Goal: Find specific page/section: Find specific page/section

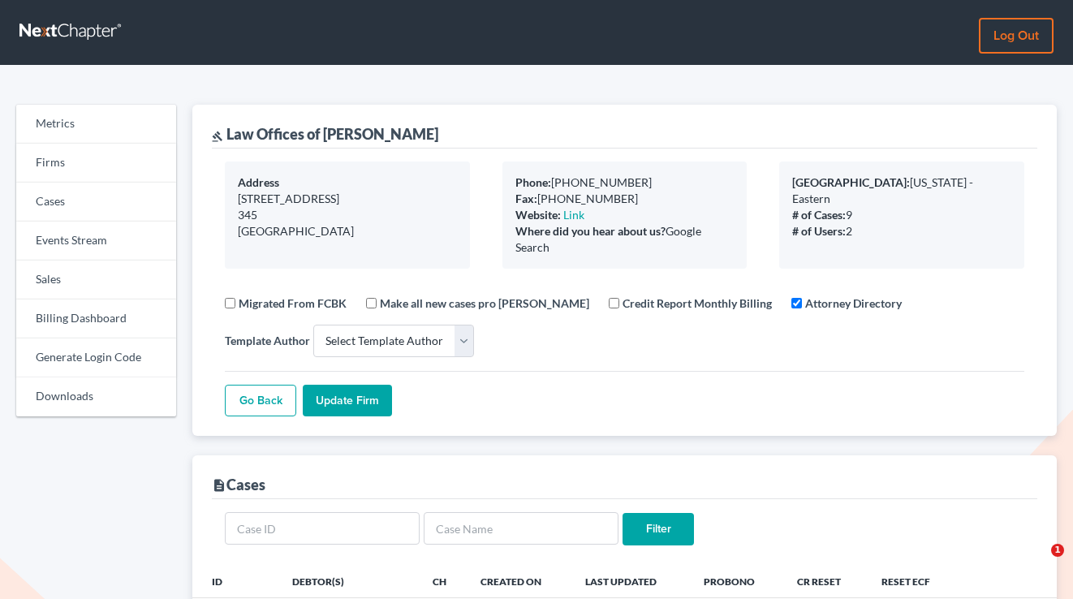
select select
click at [62, 148] on link "Firms" at bounding box center [96, 163] width 160 height 39
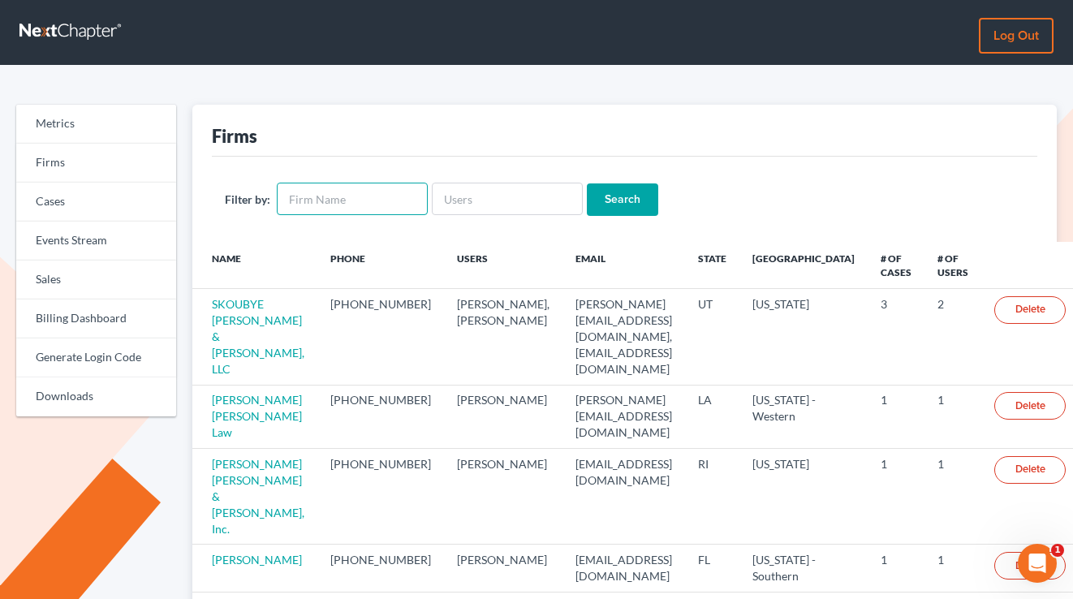
click at [326, 196] on input "text" at bounding box center [352, 199] width 151 height 32
type input "boyce"
click at [587, 183] on input "Search" at bounding box center [622, 199] width 71 height 32
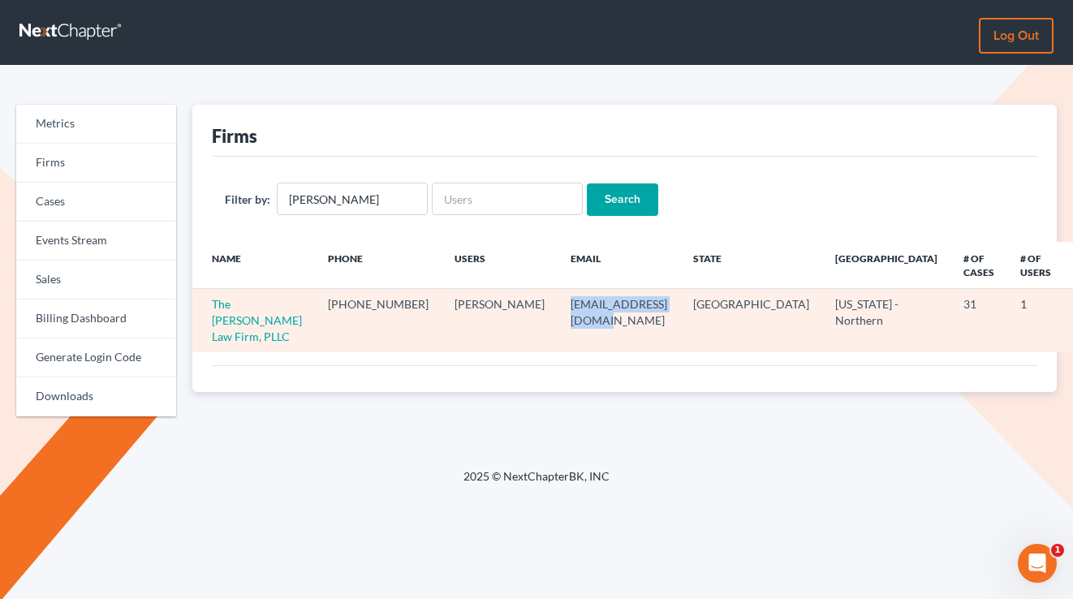
drag, startPoint x: 636, startPoint y: 308, endPoint x: 508, endPoint y: 303, distance: 128.3
click at [557, 303] on td "chboyceokcu@gmail.com" at bounding box center [618, 320] width 123 height 63
copy td "chboyceokcu@gmail.com"
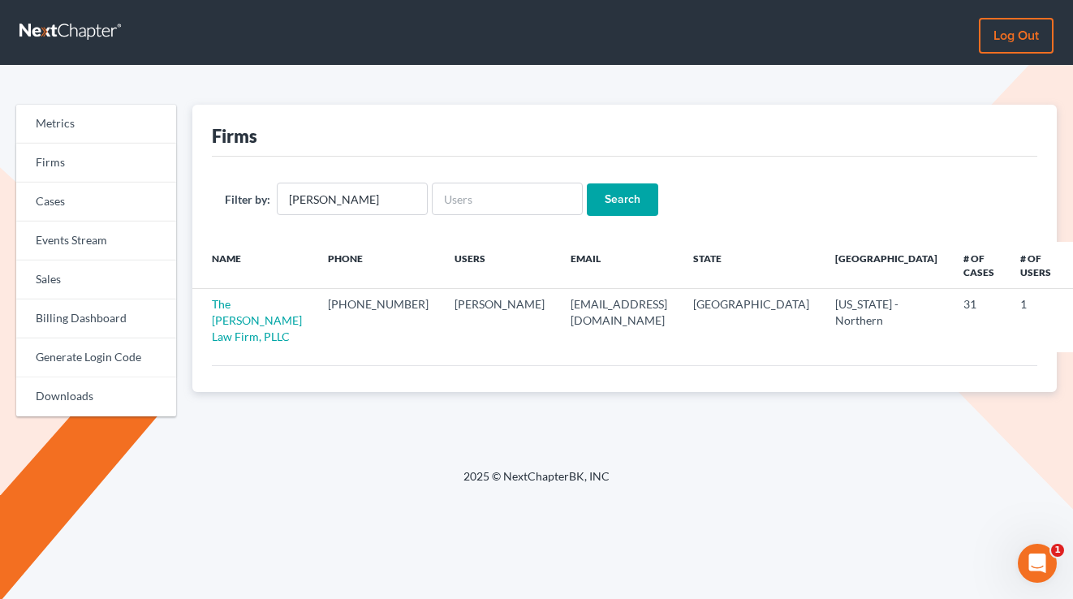
click at [574, 422] on div "Firms Filter by: boyce Search Name Phone Users Email State Primary District # o…" at bounding box center [624, 267] width 880 height 325
click at [432, 208] on input "text" at bounding box center [507, 199] width 151 height 32
paste input "[EMAIL_ADDRESS][DOMAIN_NAME]"
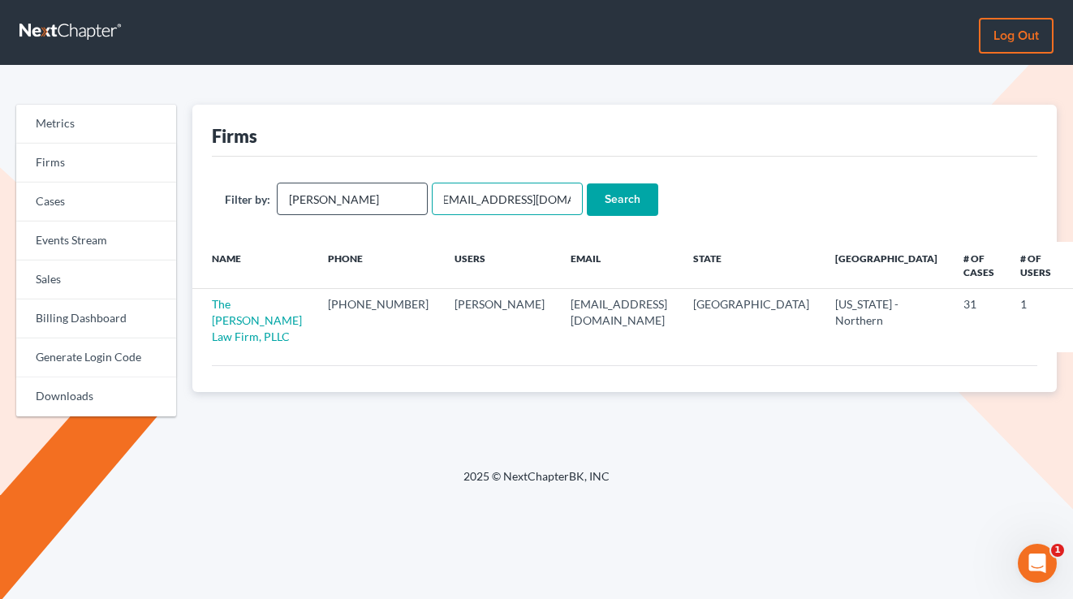
type input "[EMAIL_ADDRESS][DOMAIN_NAME]"
click at [364, 196] on input "boyce" at bounding box center [352, 199] width 151 height 32
click at [587, 183] on input "Search" at bounding box center [622, 199] width 71 height 32
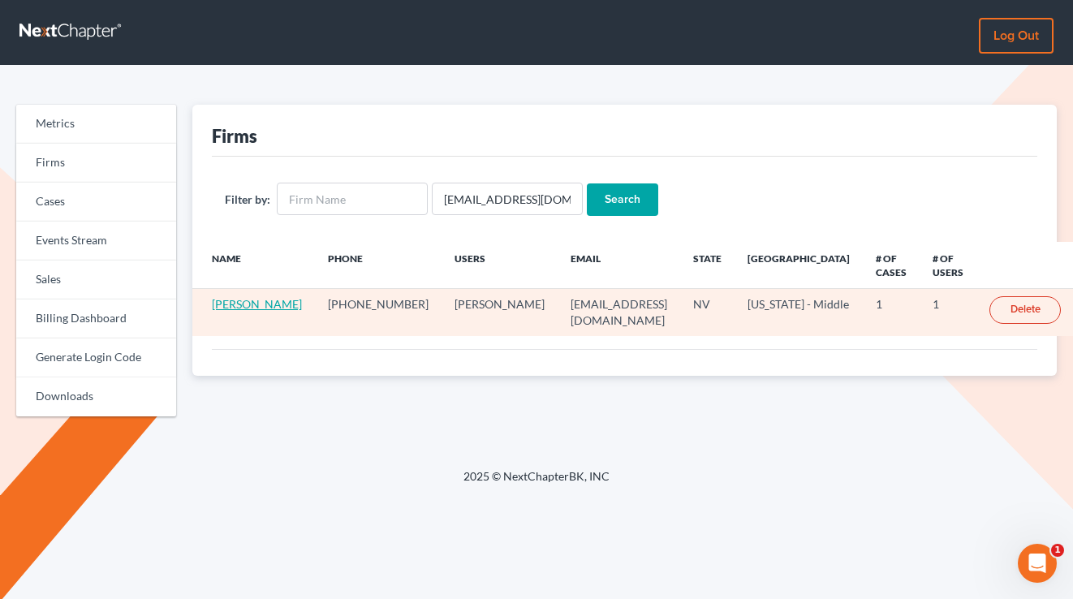
click at [254, 311] on link "[PERSON_NAME]" at bounding box center [257, 304] width 90 height 14
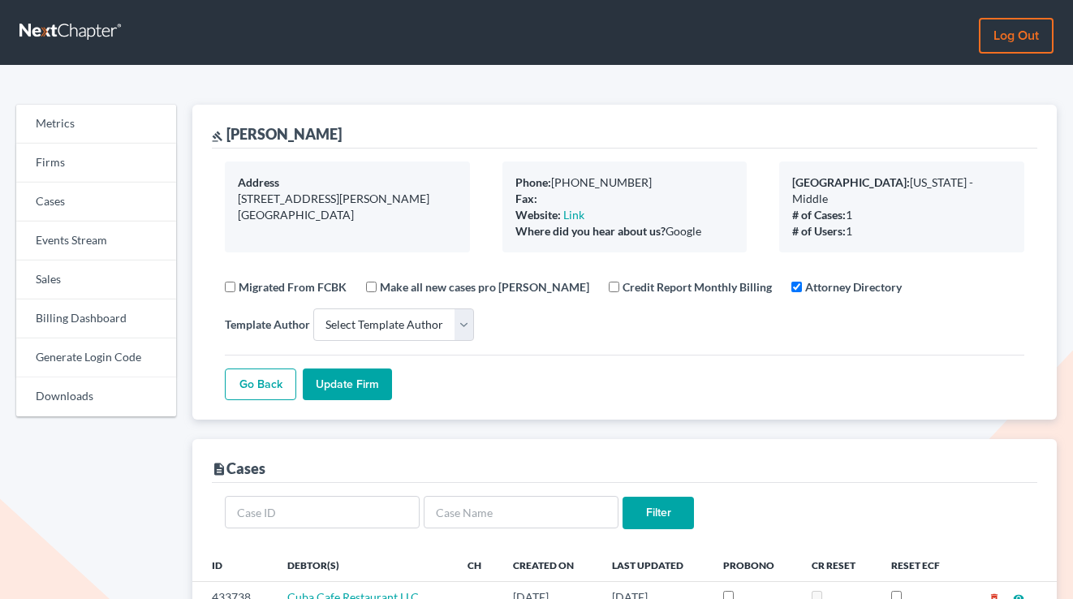
select select
